Goal: Task Accomplishment & Management: Use online tool/utility

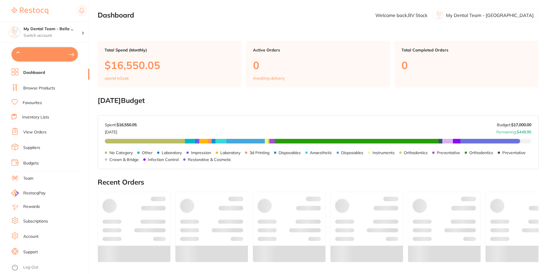
type input "40"
